Goal: Transaction & Acquisition: Purchase product/service

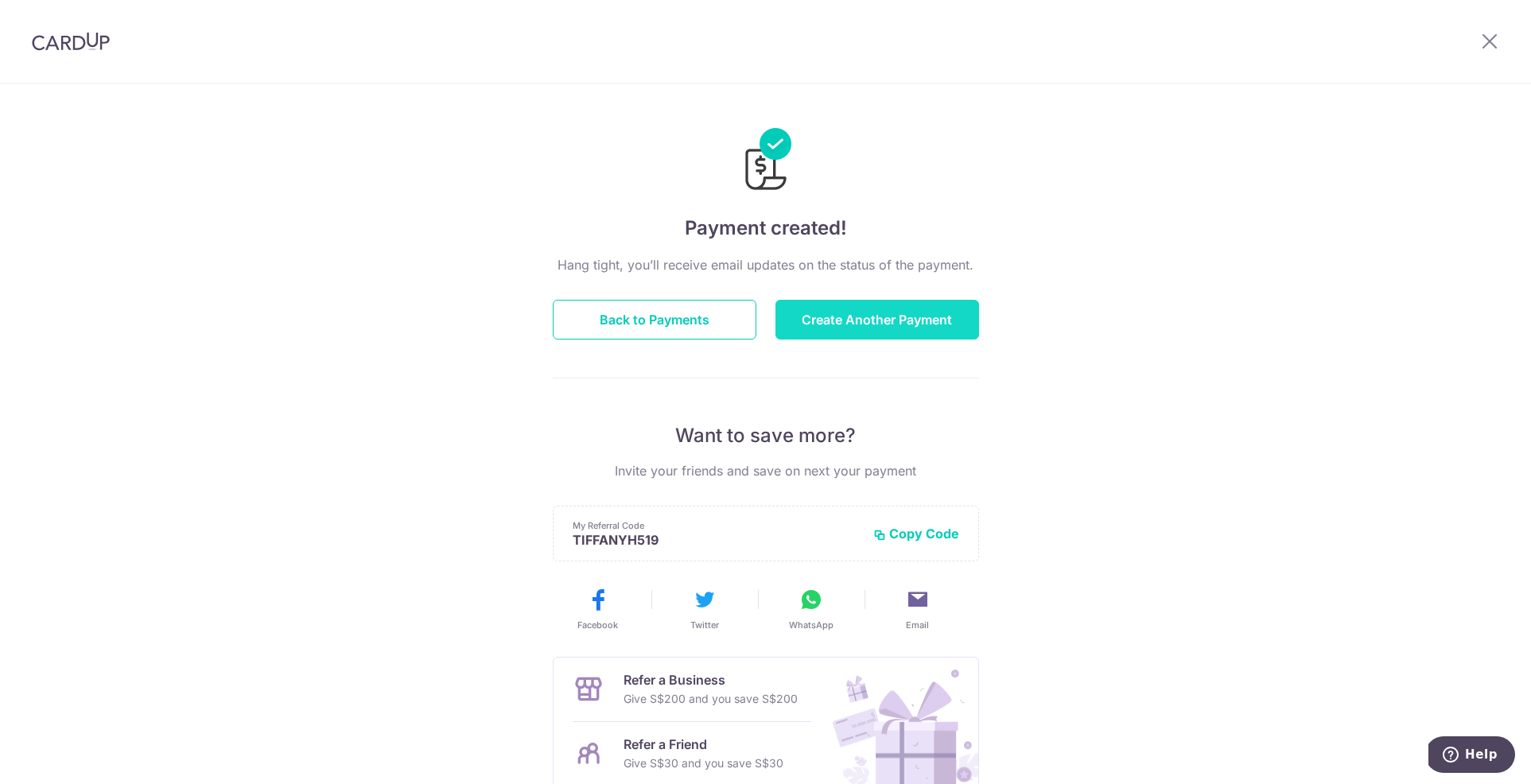
click at [901, 327] on button "Create Another Payment" at bounding box center [878, 319] width 204 height 40
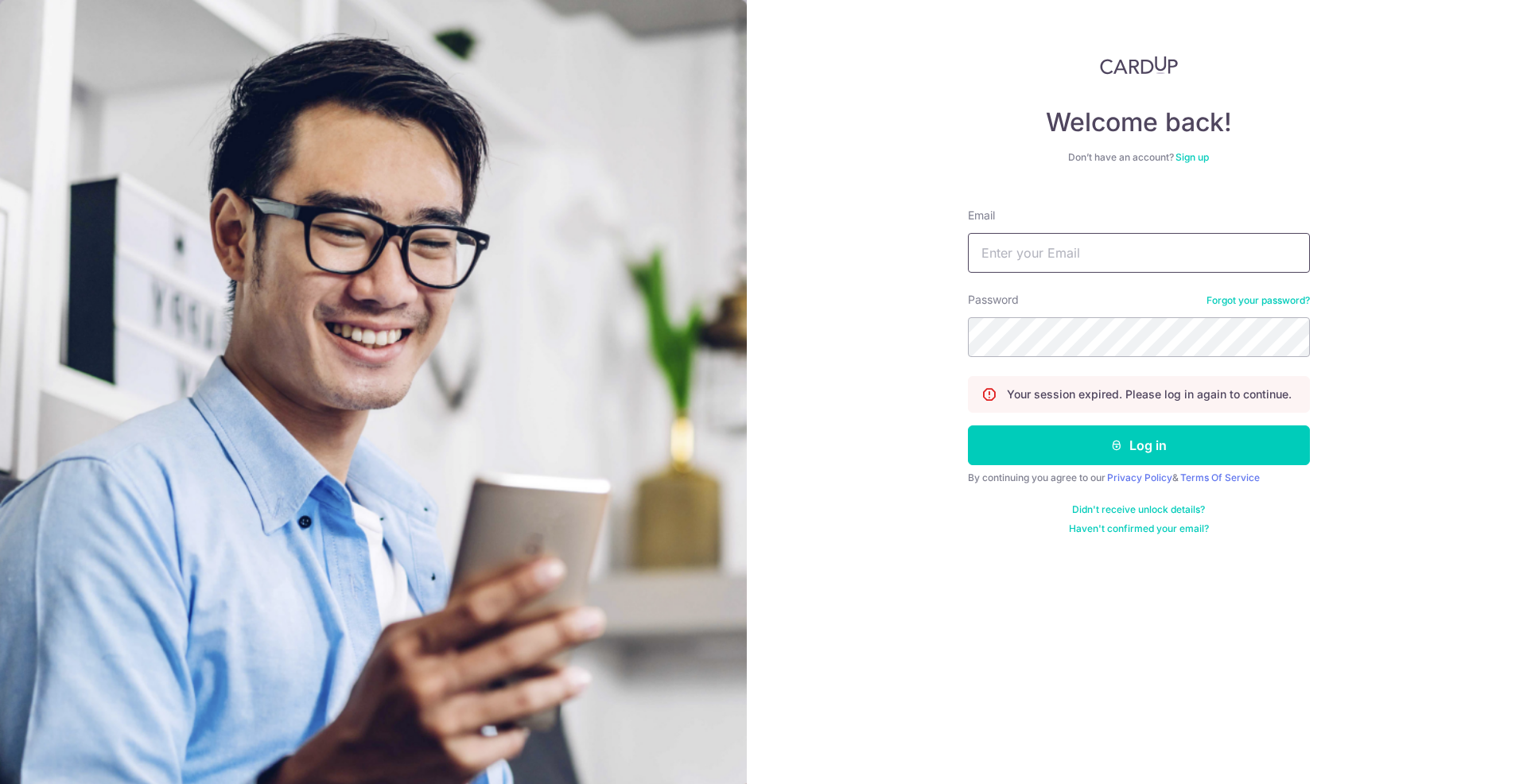
click at [1053, 256] on input "Email" at bounding box center [1139, 253] width 342 height 40
type input "tiffanyhennedige@gmail.com"
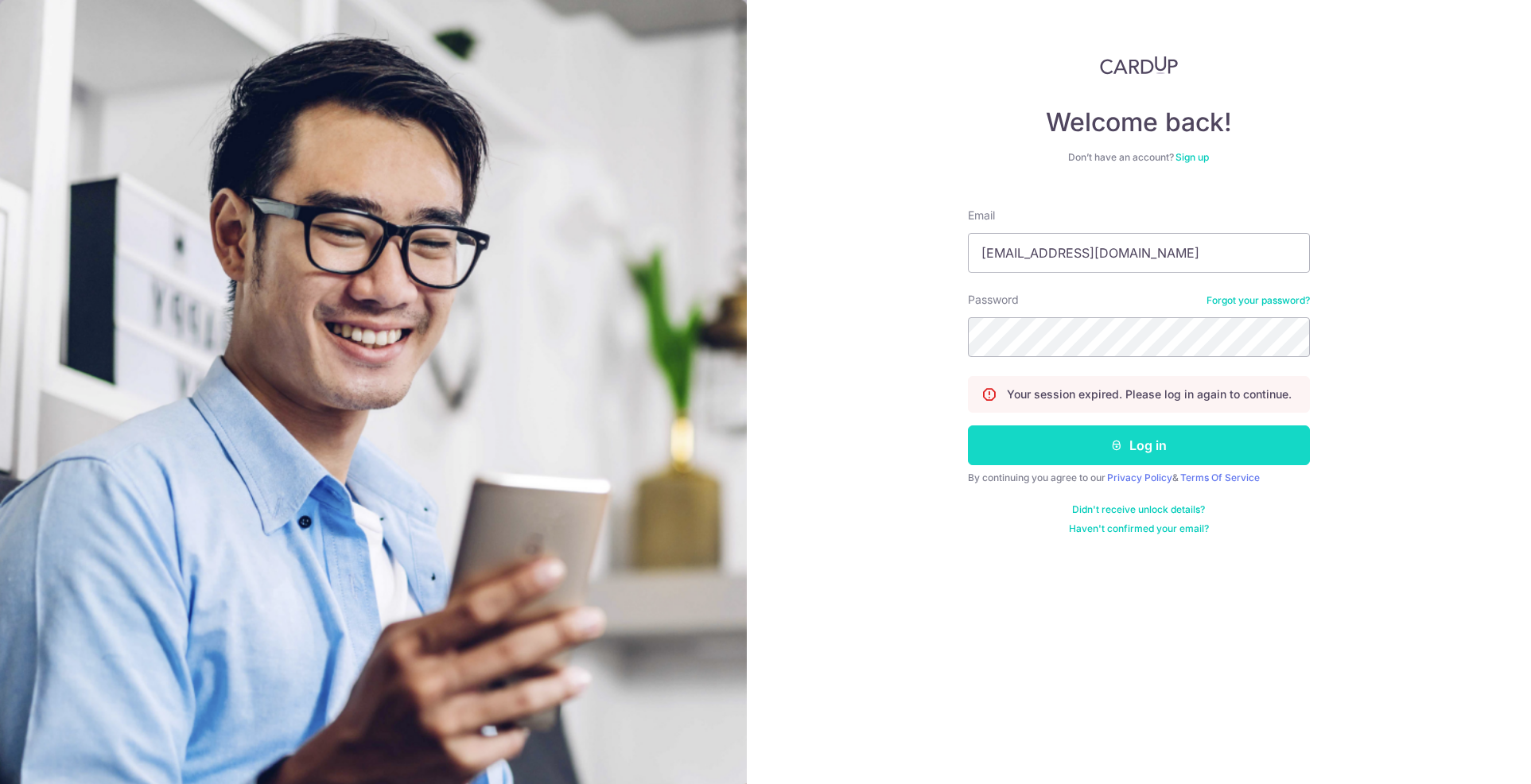
click at [1112, 447] on icon "submit" at bounding box center [1117, 446] width 13 height 13
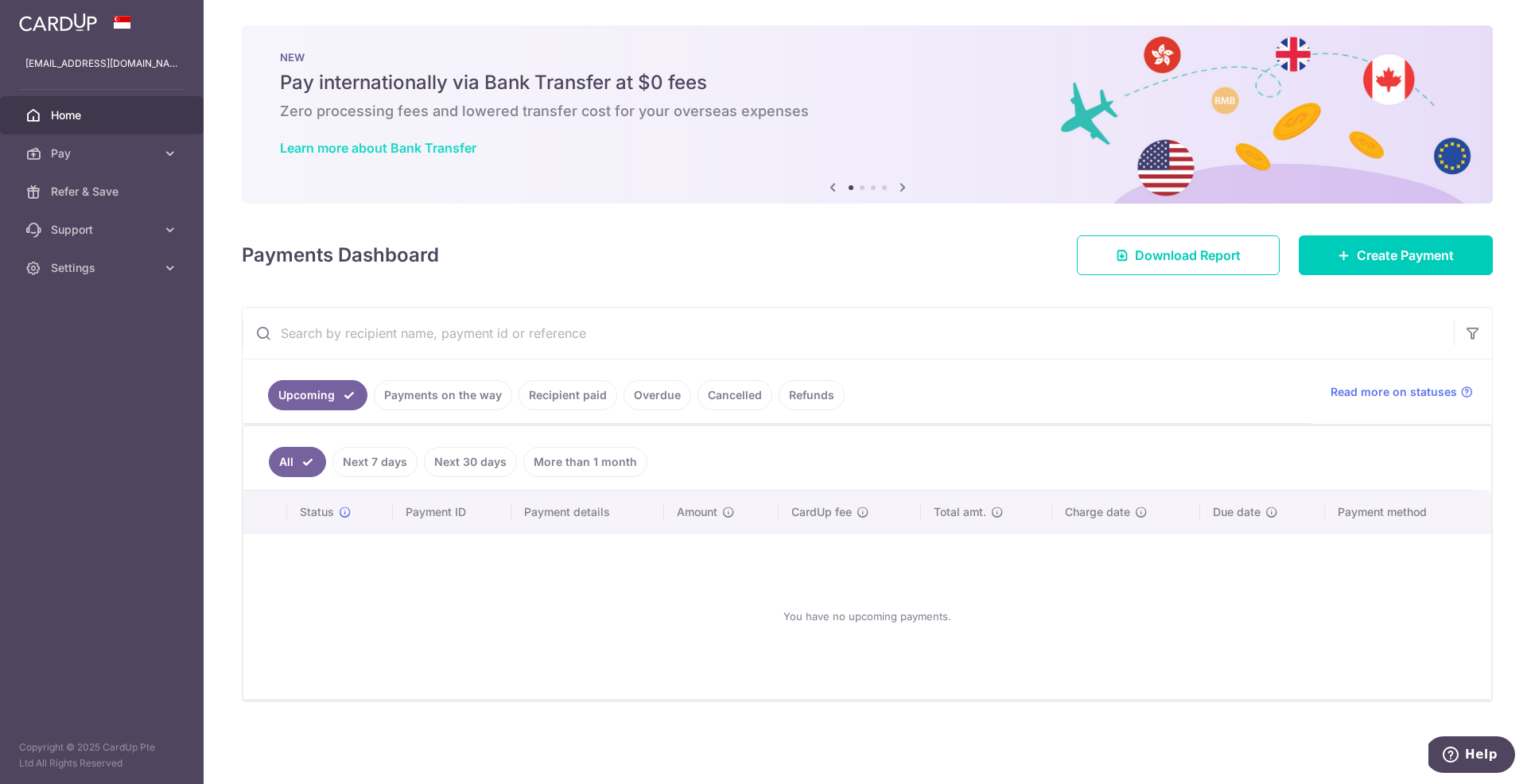
click at [382, 152] on link "Learn more about Bank Transfer" at bounding box center [378, 148] width 197 height 16
click at [1403, 272] on link "Create Payment" at bounding box center [1396, 255] width 194 height 40
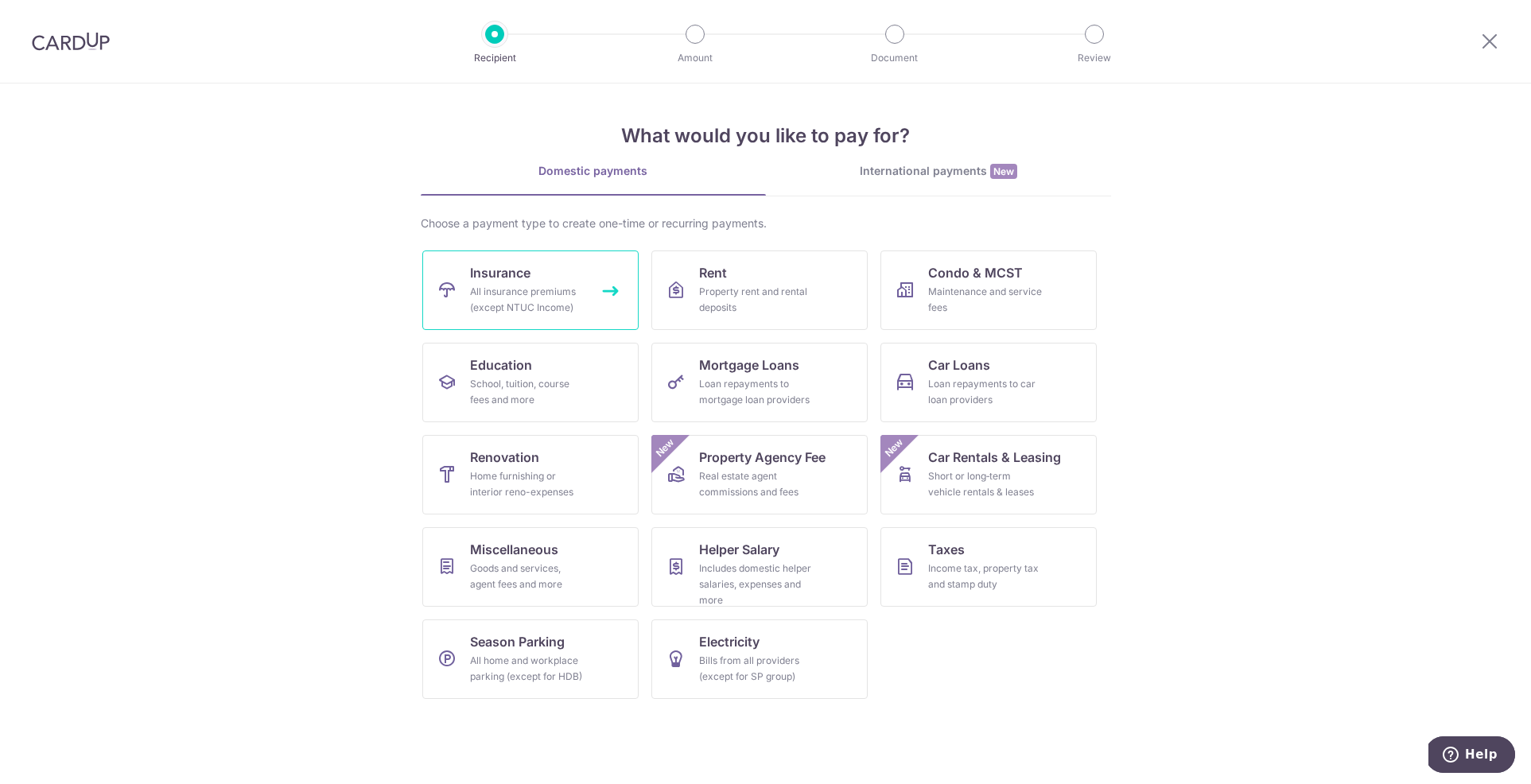
click at [474, 308] on div "All insurance premiums (except NTUC Income)" at bounding box center [527, 300] width 115 height 32
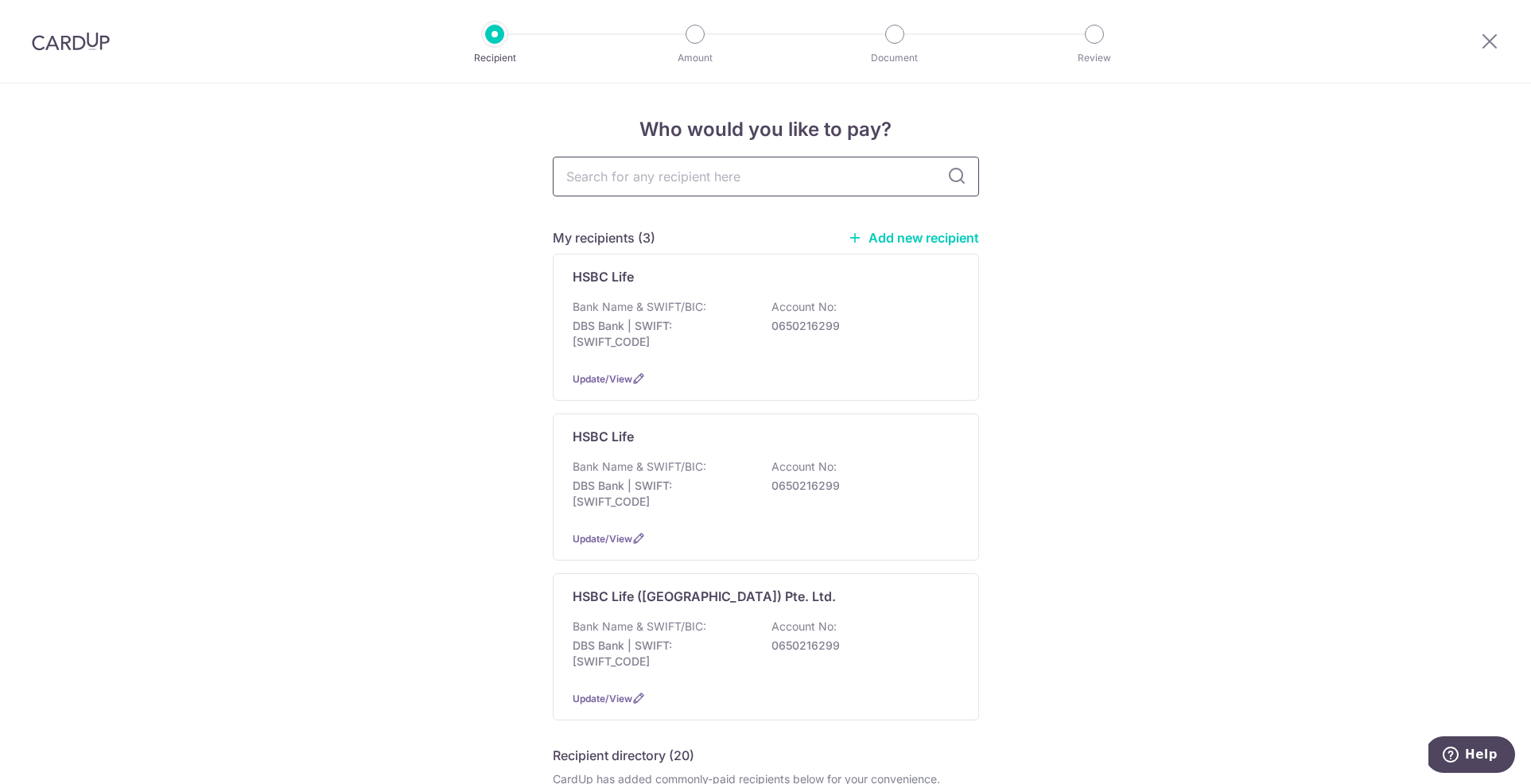
click at [645, 185] on input "text" at bounding box center [766, 177] width 427 height 40
type input "manu"
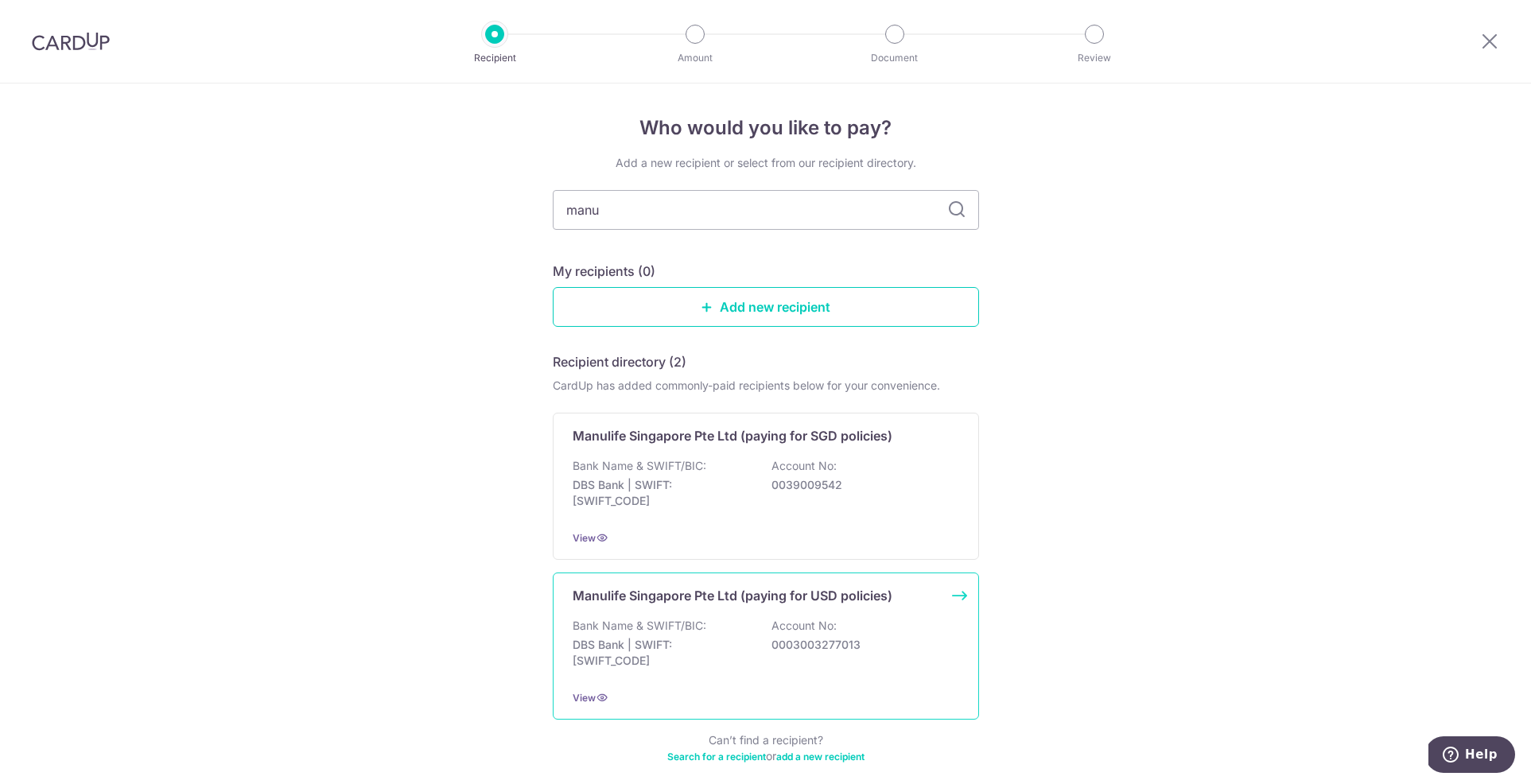
click at [897, 684] on div "Manulife Singapore Pte Ltd (paying for USD policies) Bank Name & SWIFT/BIC: DBS…" at bounding box center [766, 646] width 427 height 147
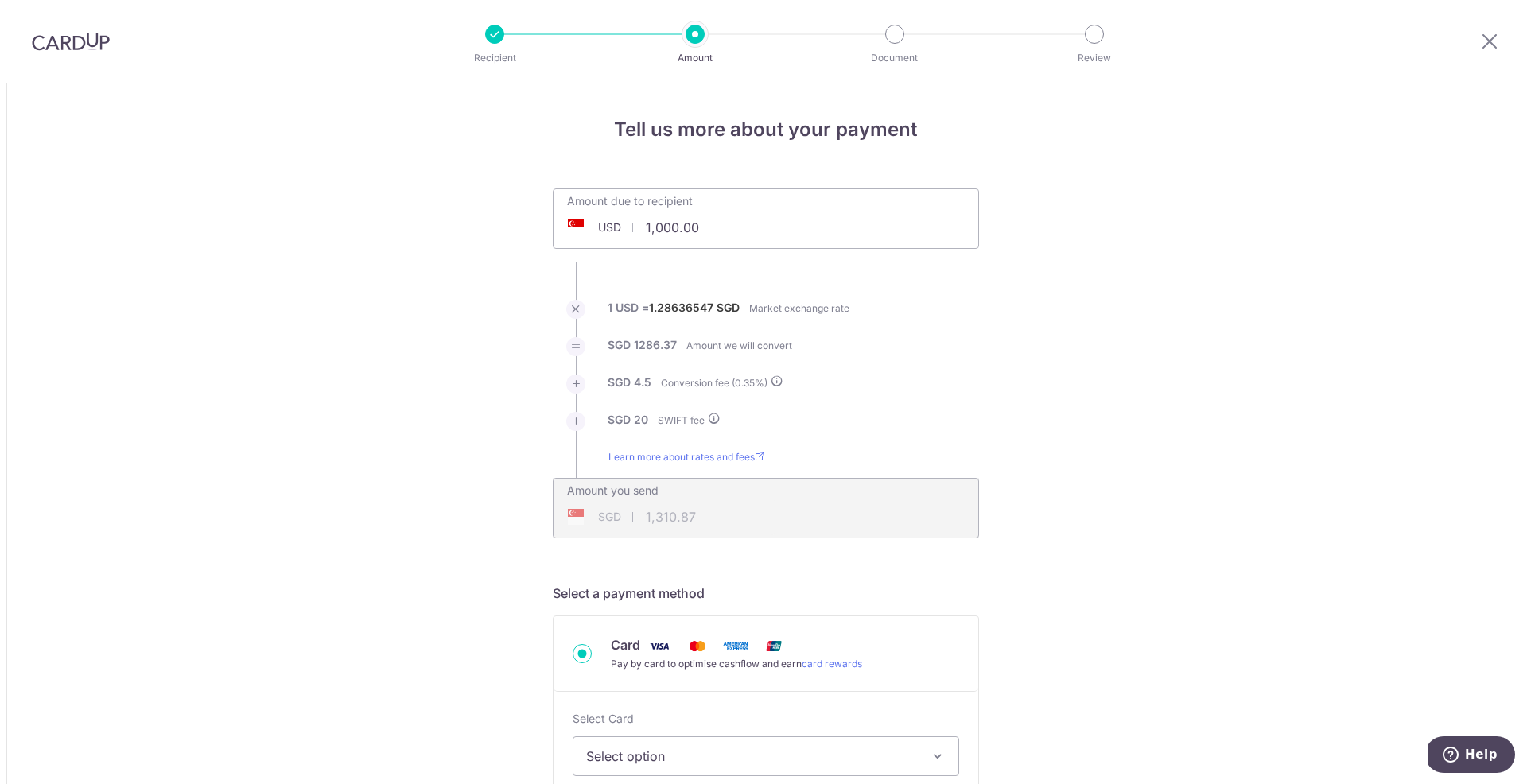
click at [696, 234] on input "1,000.00" at bounding box center [677, 227] width 245 height 37
click at [889, 227] on div "Amount due to recipient USD 14143 1000" at bounding box center [766, 218] width 427 height 60
type input "14,143.00"
type input "18,276.80"
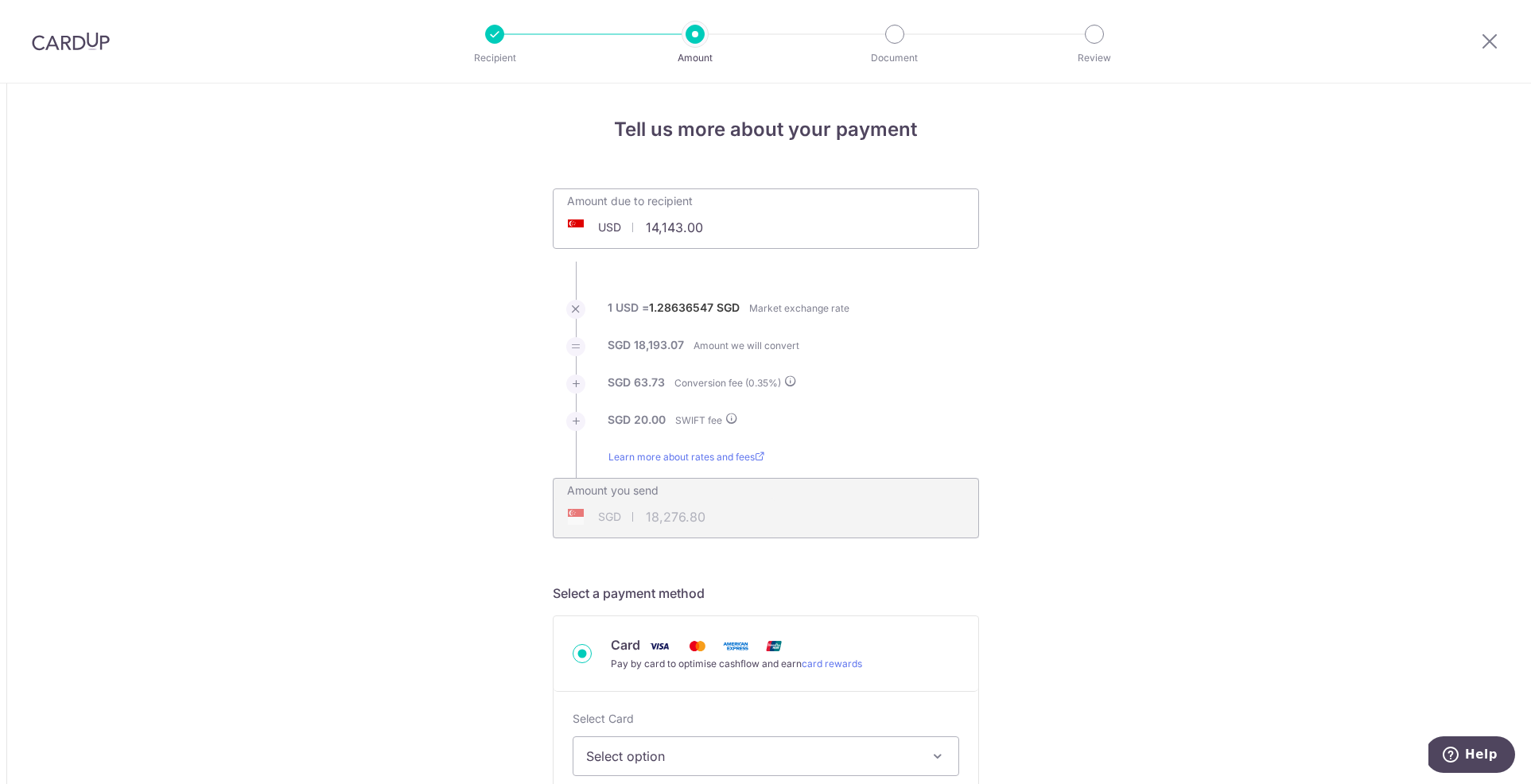
click at [889, 515] on div "Amount you send SGD 18,276.80 18276.8" at bounding box center [766, 497] width 425 height 37
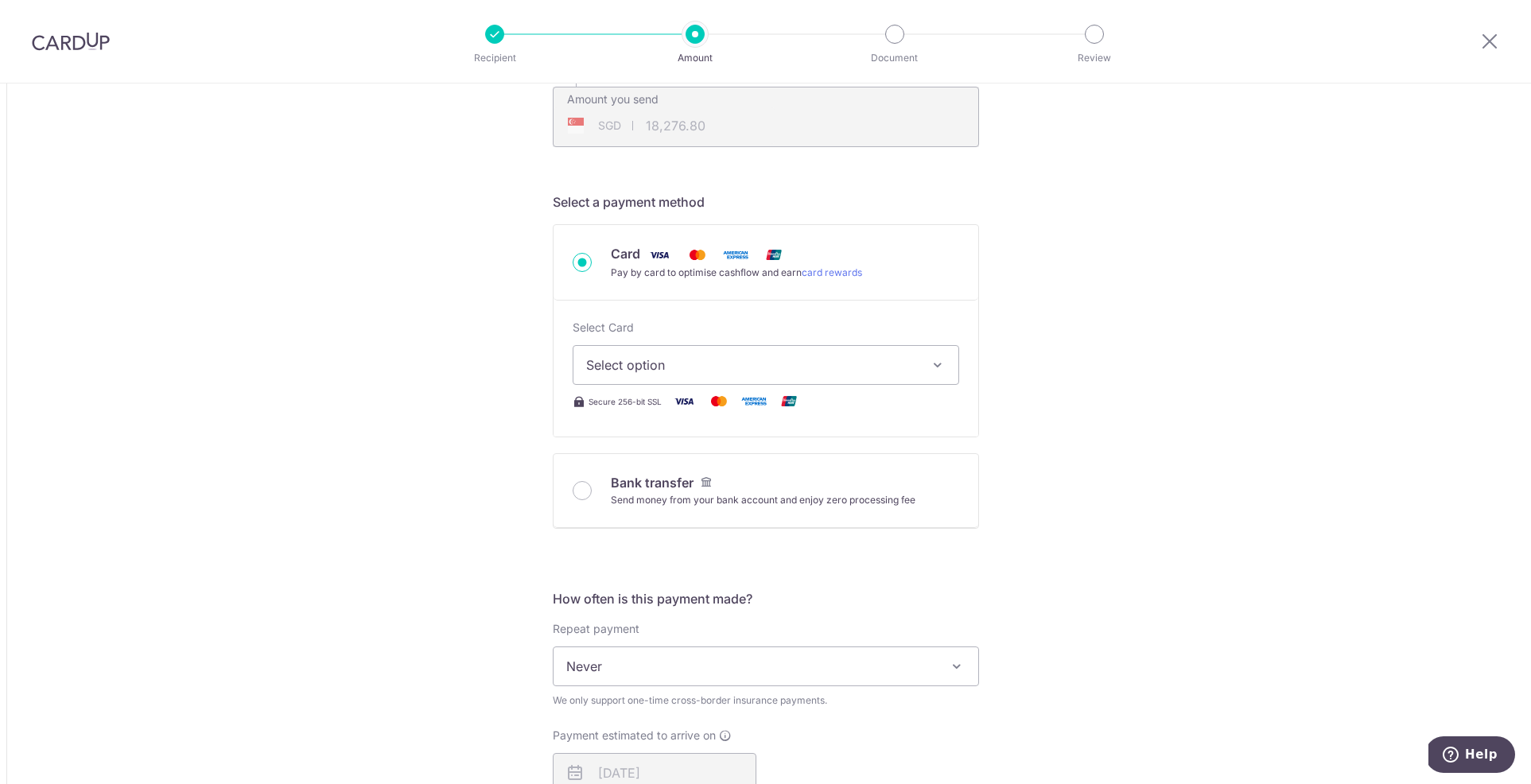
scroll to position [396, 0]
click at [945, 359] on icon "button" at bounding box center [938, 361] width 16 height 16
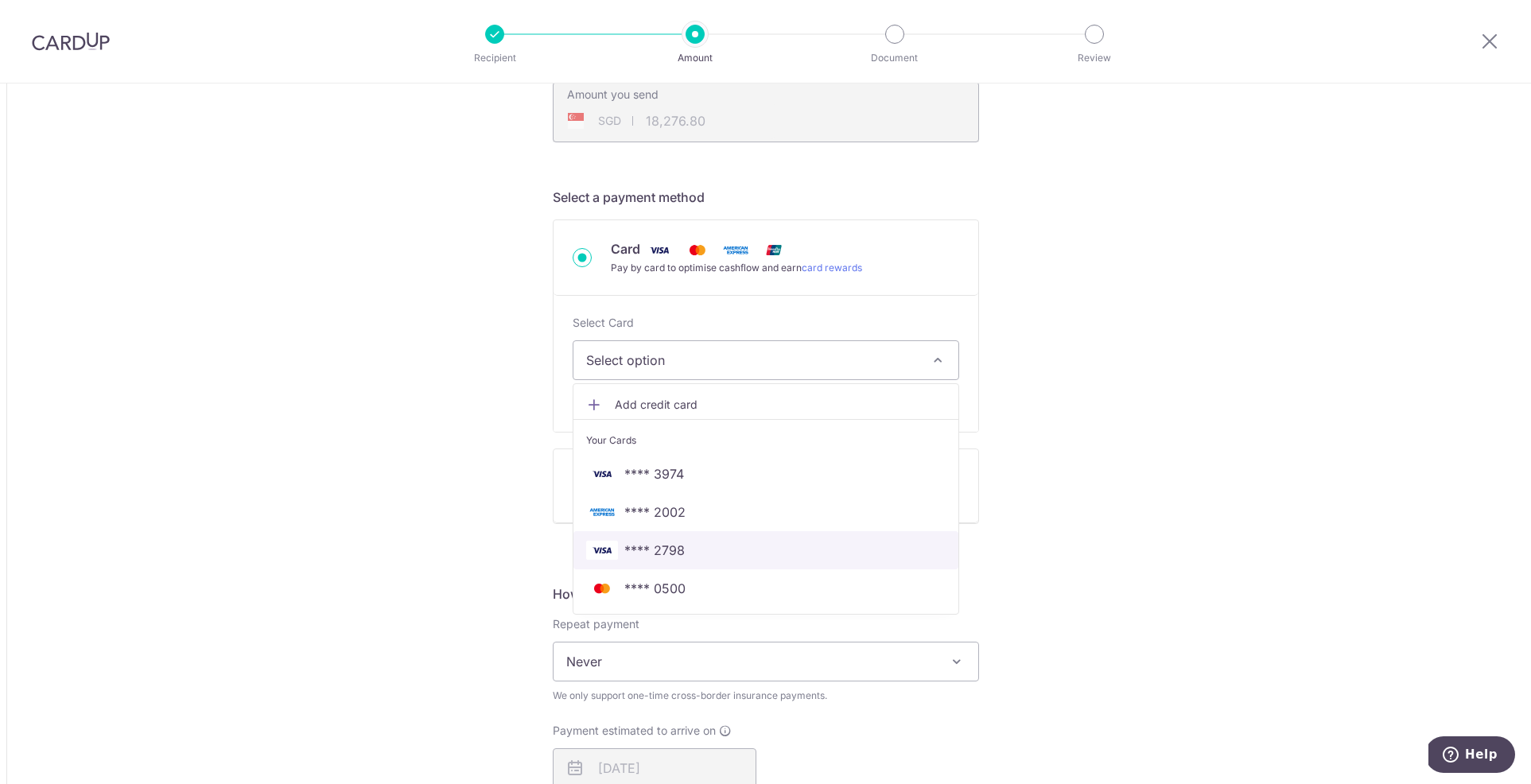
click at [710, 554] on span "**** 2798" at bounding box center [766, 550] width 360 height 19
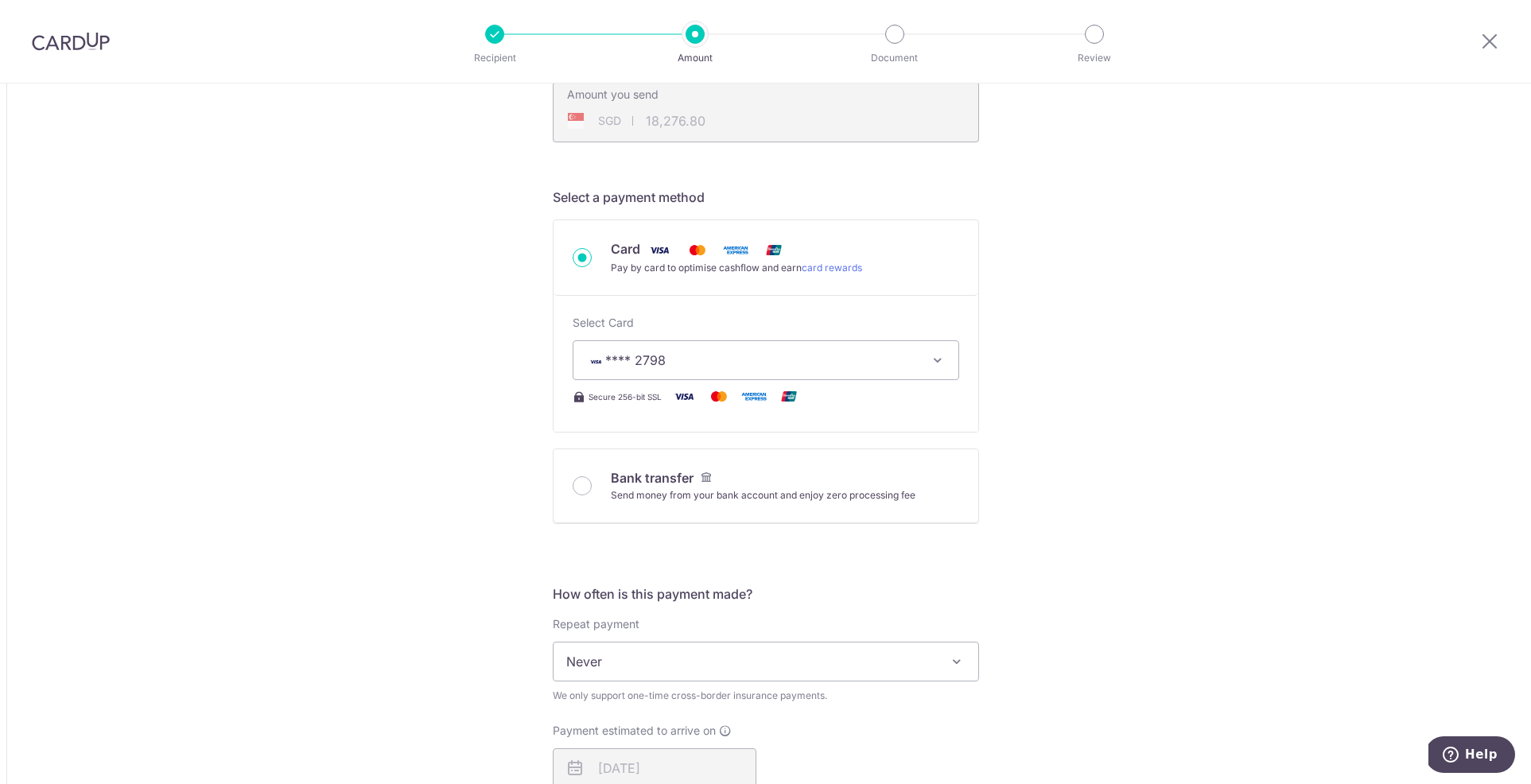
type input "14,143.00"
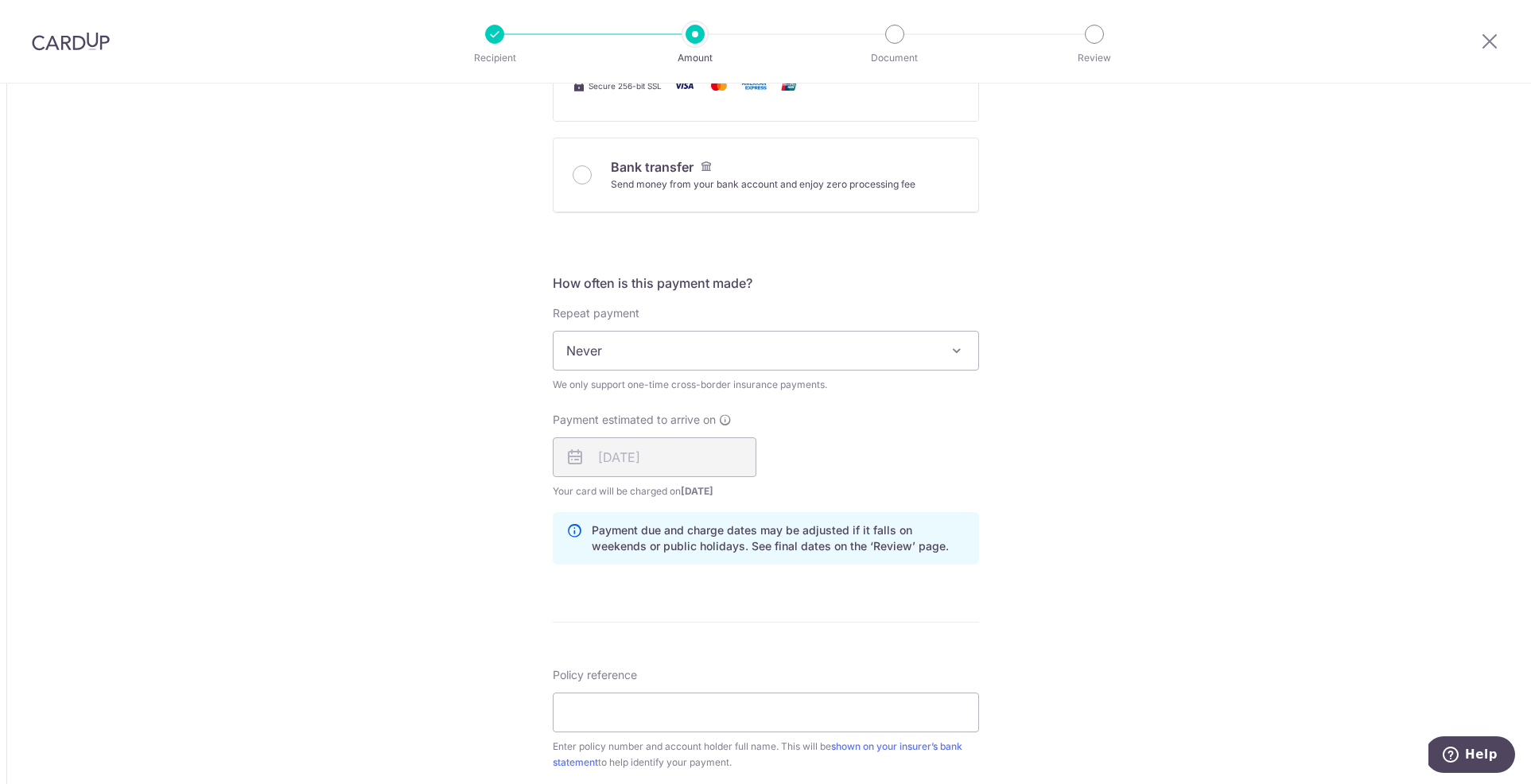
scroll to position [708, 0]
click at [960, 354] on span at bounding box center [956, 349] width 19 height 19
click at [1049, 388] on div "Tell us more about your payment Amount due to recipient USD 14,143.00 14143 1 U…" at bounding box center [765, 333] width 1531 height 1914
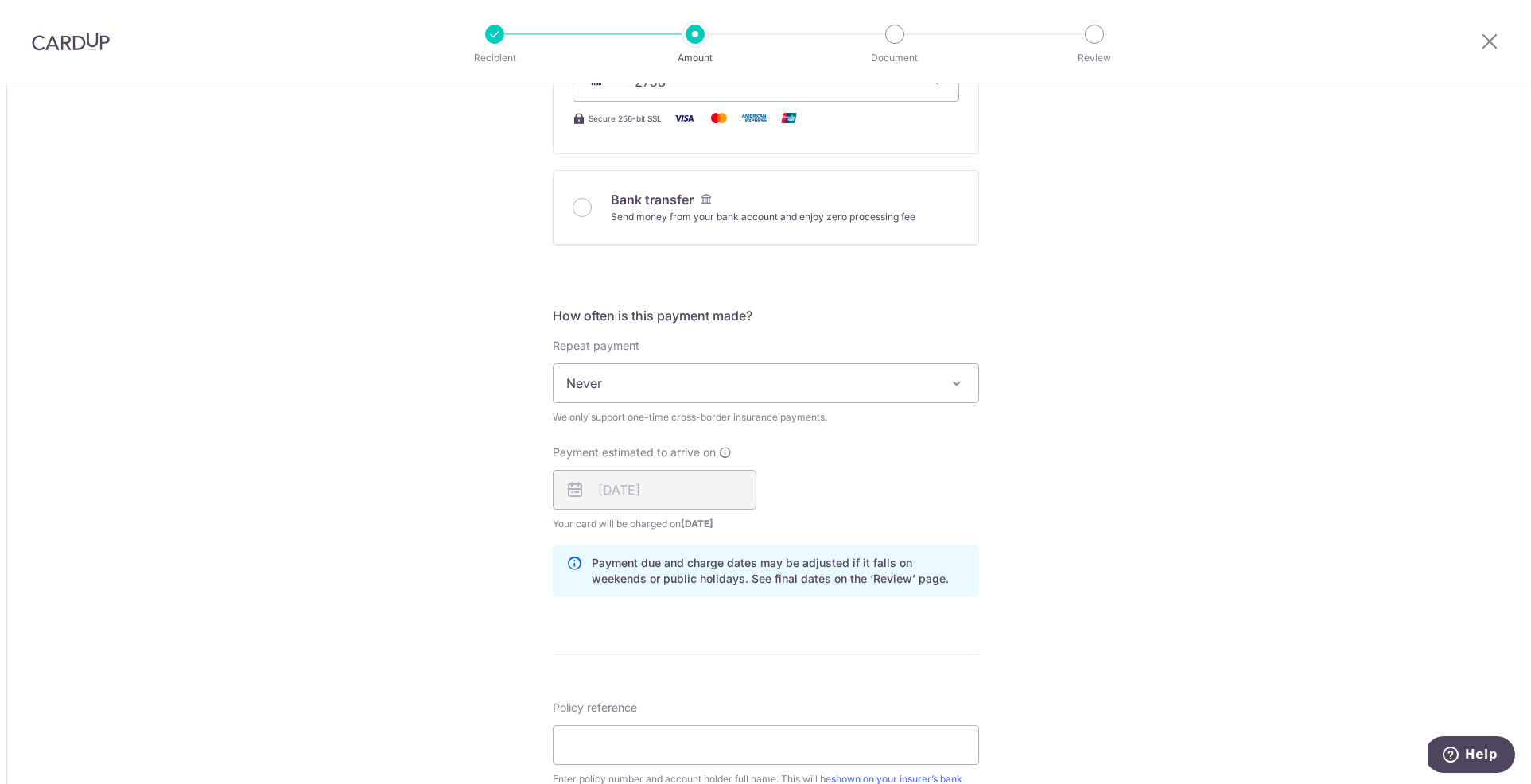
scroll to position [668, 0]
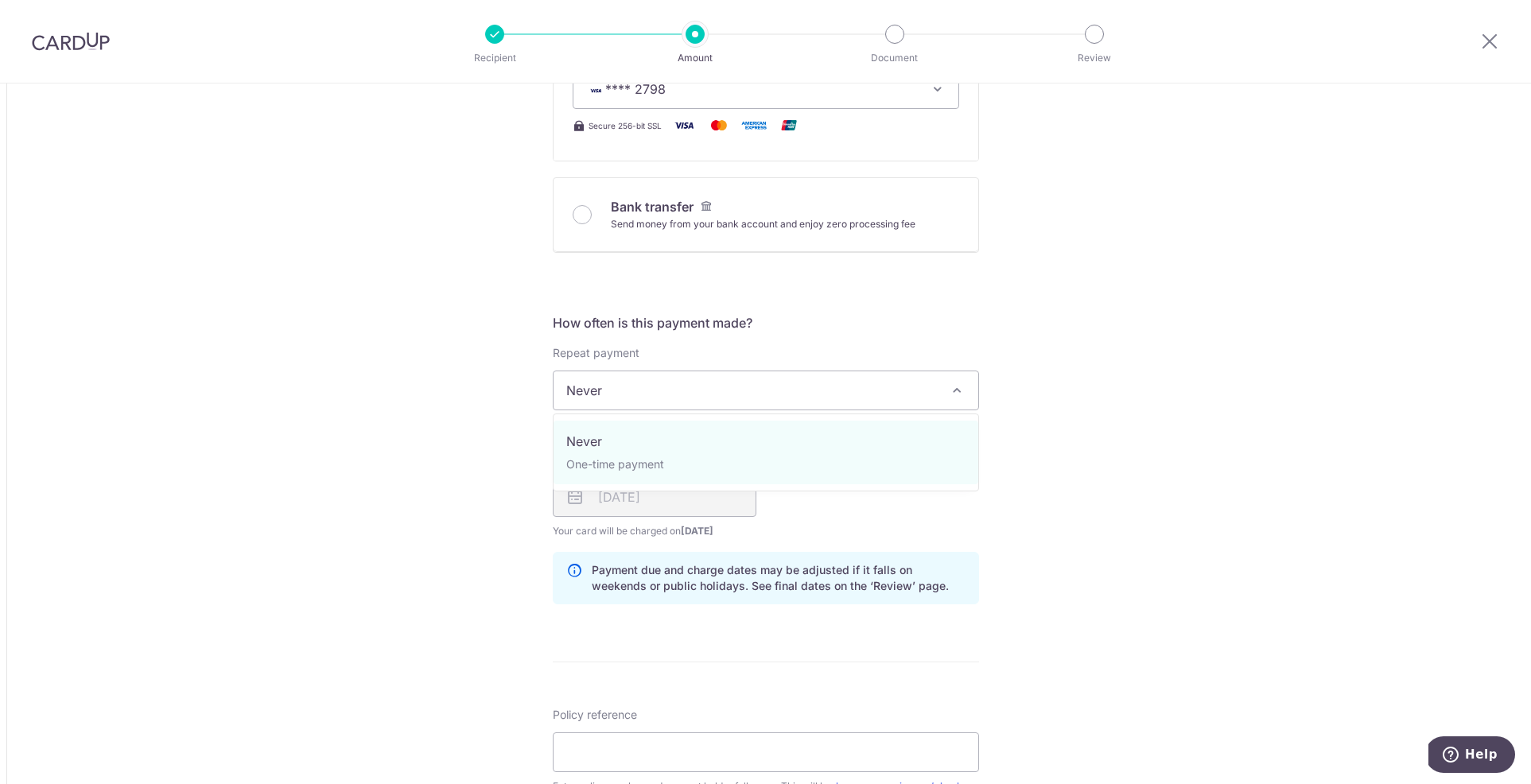
click at [958, 385] on span at bounding box center [956, 390] width 19 height 19
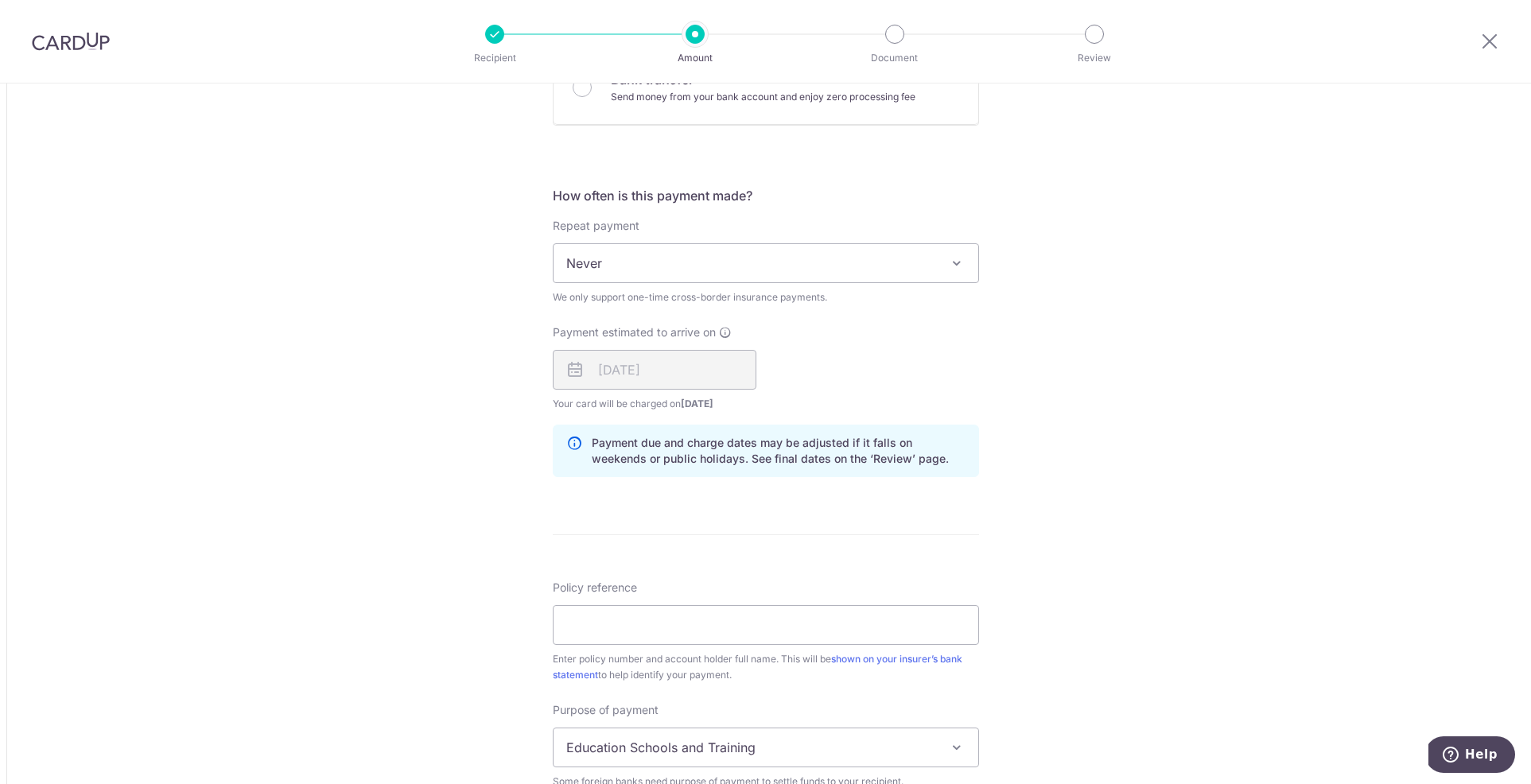
scroll to position [798, 0]
click at [650, 355] on div "18/09/2025" at bounding box center [655, 366] width 204 height 40
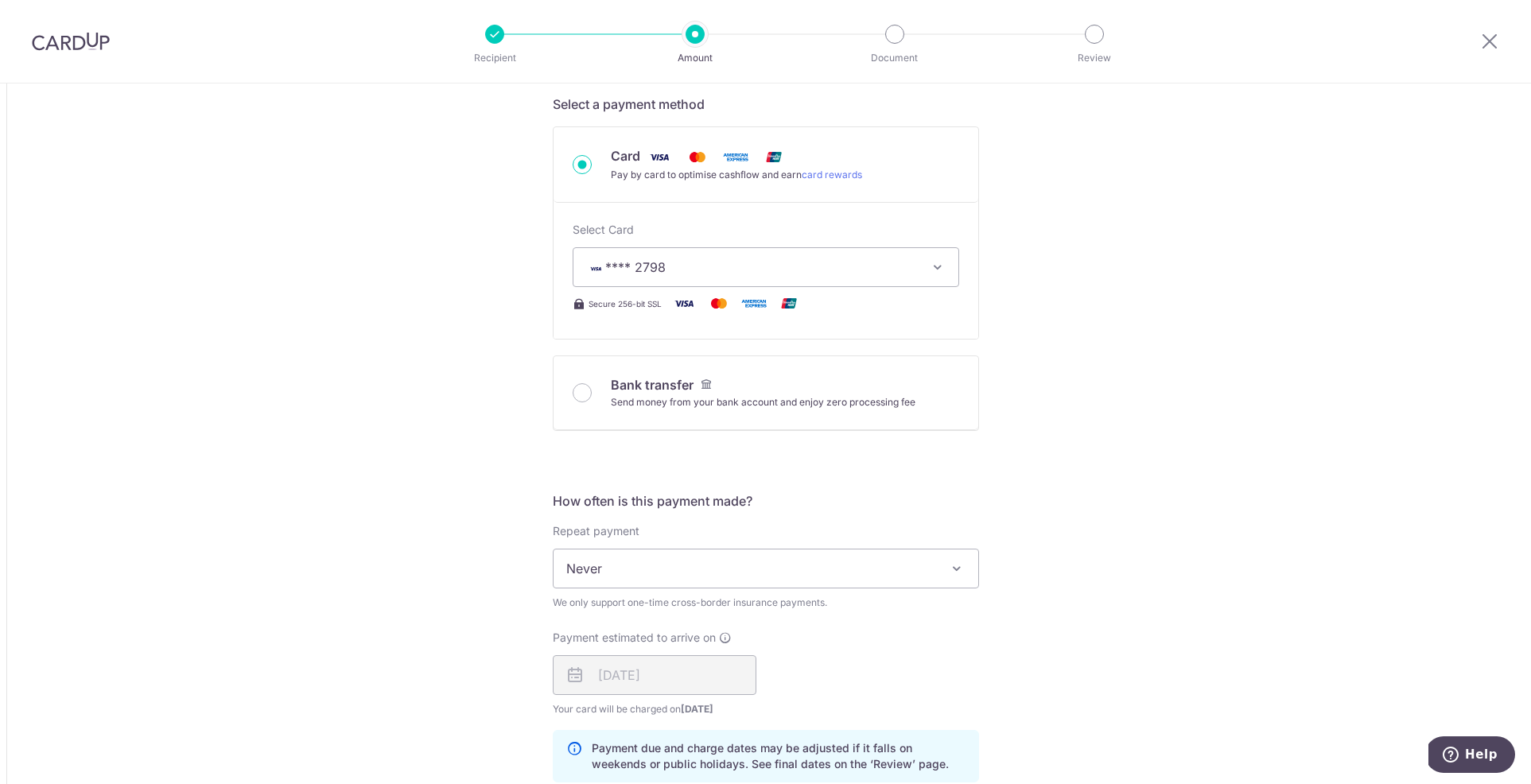
scroll to position [456, 0]
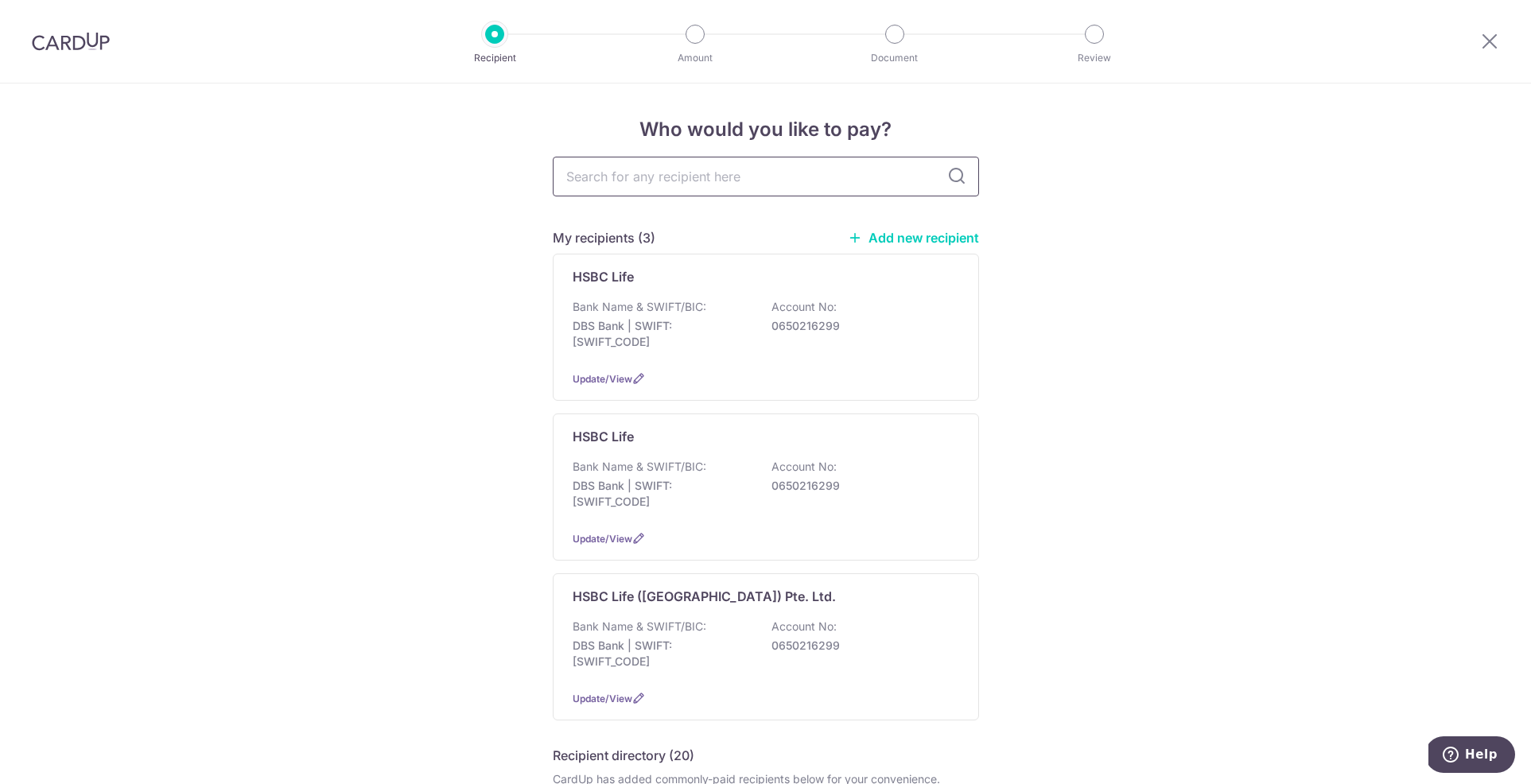
click at [642, 180] on input "text" at bounding box center [766, 177] width 427 height 40
type input "manulife"
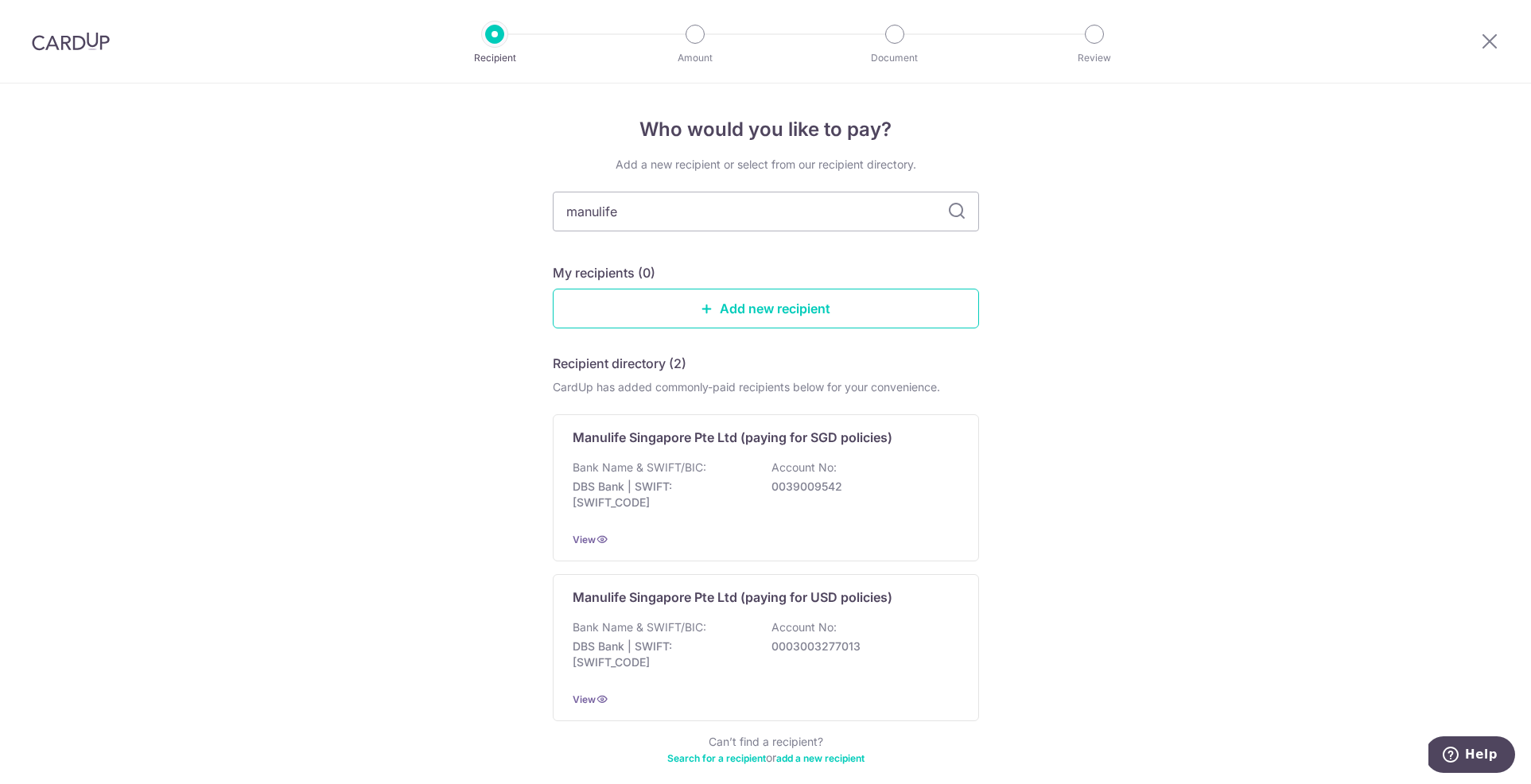
click at [961, 185] on div "Add a new recipient or select from our recipient directory. manulife My recipie…" at bounding box center [766, 471] width 427 height 629
